Goal: Task Accomplishment & Management: Manage account settings

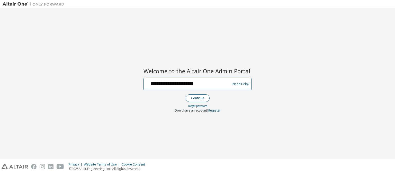
type input "**********"
click at [197, 98] on button "Continue" at bounding box center [198, 98] width 24 height 8
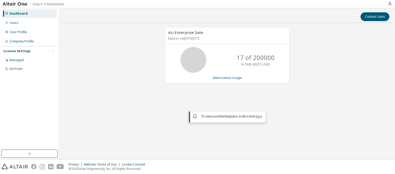
click at [259, 116] on link "here" at bounding box center [259, 116] width 7 height 4
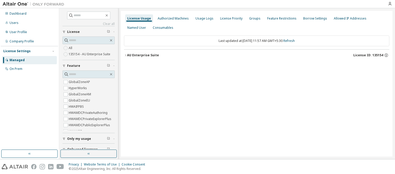
click at [258, 55] on div "AU Enterprise Suite License ID: 135154" at bounding box center [258, 55] width 262 height 5
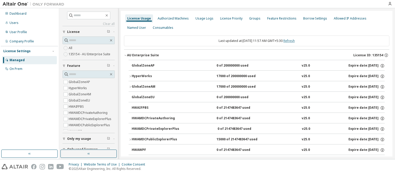
click at [293, 41] on link "Refresh" at bounding box center [288, 41] width 11 height 4
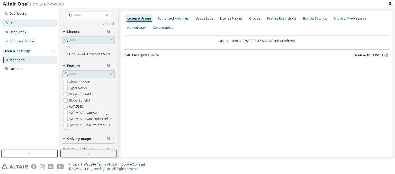
click at [13, 23] on div "Users" at bounding box center [14, 23] width 9 height 4
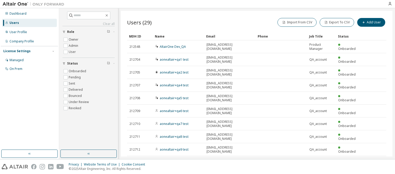
click at [140, 36] on div "MDH ID" at bounding box center [140, 36] width 22 height 8
click at [179, 36] on div "Name" at bounding box center [178, 36] width 47 height 8
click at [230, 36] on div "Email" at bounding box center [229, 36] width 47 height 8
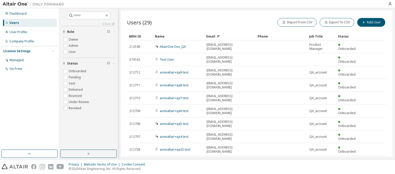
click at [230, 36] on div "Email" at bounding box center [229, 36] width 47 height 8
click at [281, 36] on div "Phone" at bounding box center [281, 36] width 47 height 8
click at [322, 36] on div "Job Title" at bounding box center [321, 36] width 25 height 8
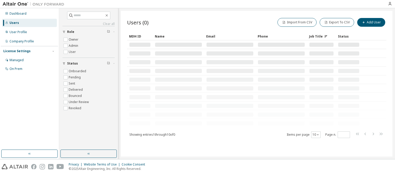
click at [322, 36] on div "Job Title" at bounding box center [321, 36] width 25 height 8
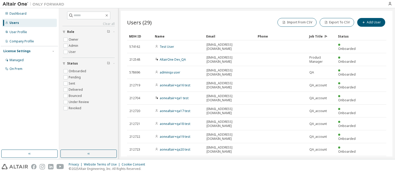
click at [349, 36] on div "Status" at bounding box center [349, 36] width 22 height 8
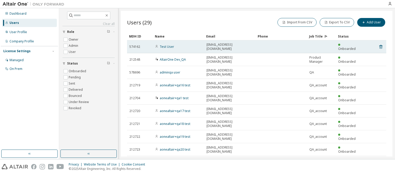
click at [179, 45] on div "Test User" at bounding box center [178, 47] width 47 height 4
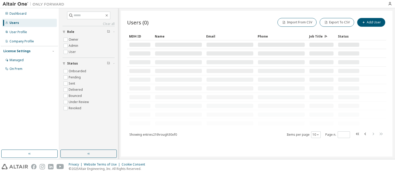
click at [155, 134] on div "MDH ID Name Email Phone Job Title Status Showing entries 21 through 30 of 0 Ite…" at bounding box center [256, 85] width 259 height 106
type input "*"
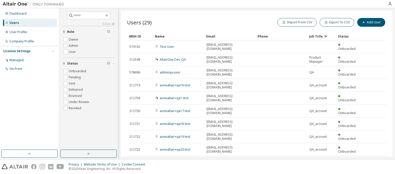
click at [155, 138] on div "Users (29) Import From CSV Export To CSV Add User Clear Load Save Save As Field…" at bounding box center [257, 84] width 272 height 146
type input "*"
click at [322, 165] on div "Privacy Website Terms of Use Cookie Consent © 2025 Altair Engineering, Inc. All…" at bounding box center [197, 166] width 395 height 15
type input "*"
click at [155, 174] on span "Showing entries 1 through 10 of 29" at bounding box center [153, 176] width 48 height 4
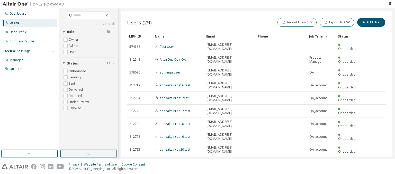
click at [373, 172] on icon "button" at bounding box center [373, 175] width 6 height 6
click at [381, 172] on icon "button" at bounding box center [381, 175] width 6 height 6
click at [358, 159] on icon "button" at bounding box center [358, 162] width 6 height 6
type input "*"
click at [338, 22] on button "Export To CSV" at bounding box center [337, 22] width 34 height 9
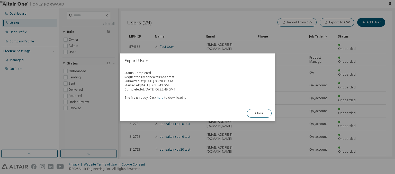
click at [159, 97] on link "here" at bounding box center [160, 97] width 7 height 4
click at [259, 113] on button "Close" at bounding box center [259, 113] width 25 height 9
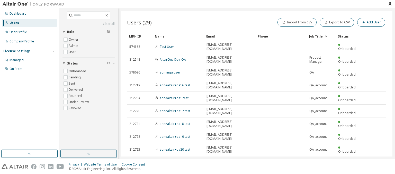
click at [372, 22] on button "Add User" at bounding box center [371, 22] width 28 height 9
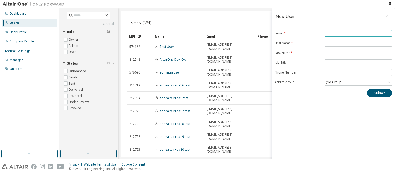
click at [358, 33] on input "email" at bounding box center [358, 33] width 65 height 4
type input "**********"
click at [358, 43] on input "text" at bounding box center [358, 43] width 65 height 4
type input "******"
click at [358, 52] on input "text" at bounding box center [358, 53] width 65 height 4
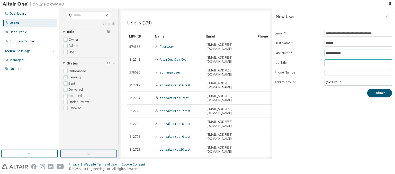
type input "**********"
click at [358, 62] on input "text" at bounding box center [358, 63] width 65 height 4
type input "*******"
click at [358, 72] on input "tel" at bounding box center [358, 72] width 65 height 4
type input "*****"
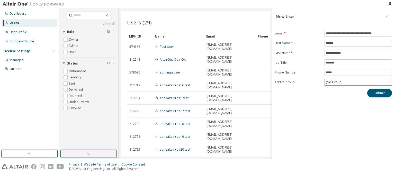
click at [334, 82] on div "(No Group)" at bounding box center [334, 82] width 18 height 6
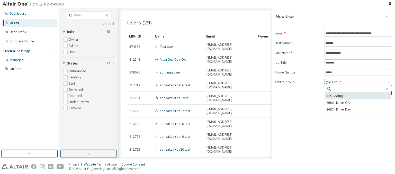
click at [358, 96] on li "(No Group)" at bounding box center [358, 96] width 66 height 7
click at [380, 92] on button "Submit" at bounding box center [379, 93] width 25 height 9
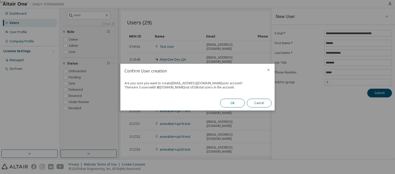
click at [233, 103] on button "Ok" at bounding box center [232, 103] width 25 height 9
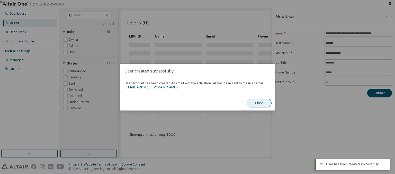
click at [259, 103] on button "Close" at bounding box center [259, 103] width 25 height 9
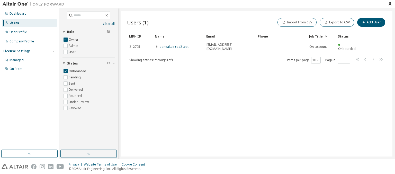
click at [109, 63] on icon "button" at bounding box center [108, 62] width 3 height 3
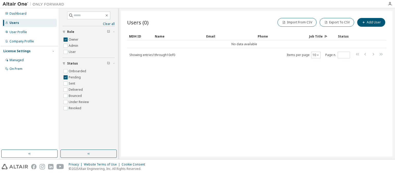
click at [109, 63] on icon "button" at bounding box center [108, 62] width 3 height 3
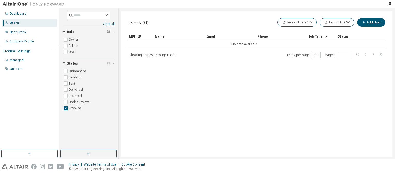
click at [109, 63] on icon "button" at bounding box center [108, 62] width 3 height 3
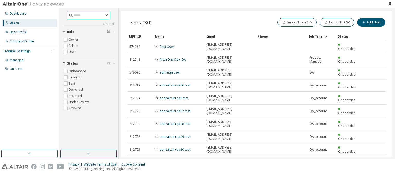
click at [89, 15] on input "text" at bounding box center [89, 15] width 31 height 5
type input "**********"
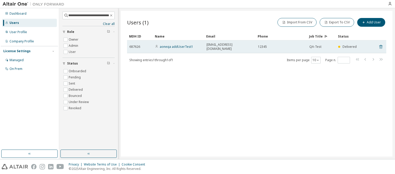
click at [381, 44] on icon at bounding box center [381, 47] width 5 height 6
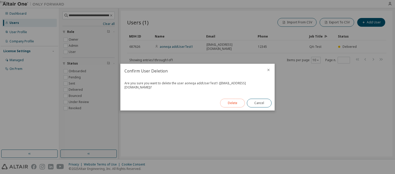
click at [233, 103] on button "Delete" at bounding box center [232, 103] width 25 height 9
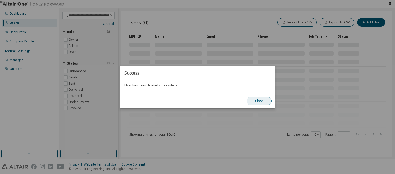
click at [259, 101] on button "Close" at bounding box center [259, 101] width 25 height 9
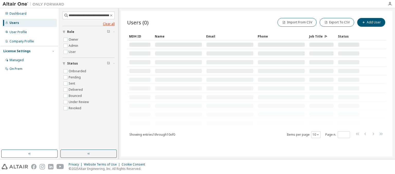
click at [88, 24] on link "Clear all" at bounding box center [89, 24] width 52 height 4
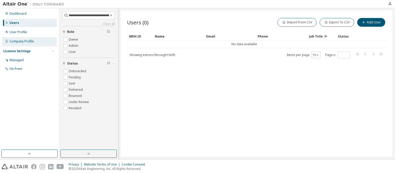
click at [21, 41] on div "Company Profile" at bounding box center [22, 41] width 24 height 4
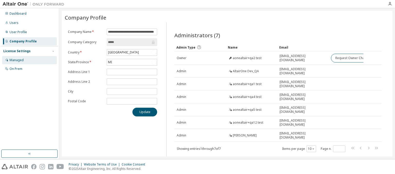
click at [16, 60] on div "Managed" at bounding box center [17, 60] width 14 height 4
